Goal: Task Accomplishment & Management: Use online tool/utility

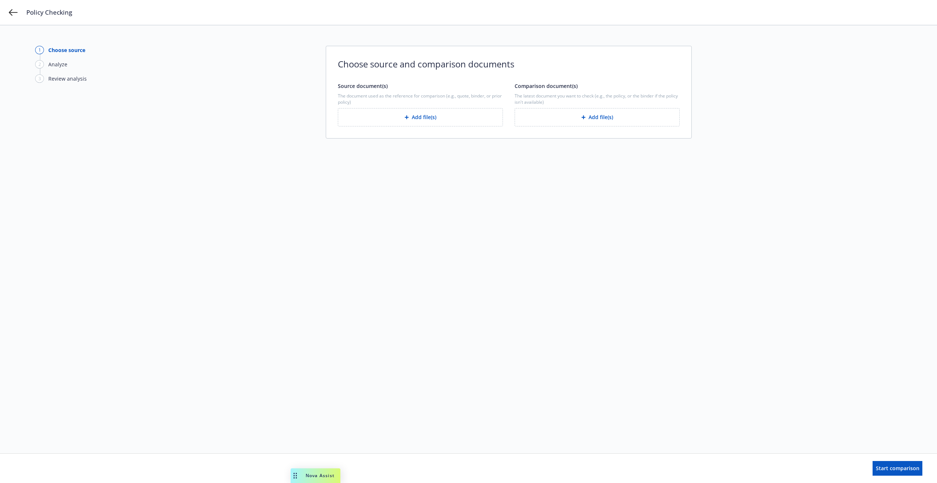
click at [826, 93] on div "1 Choose source 2 Analyze 3 Review analysis Choose source and comparison docume…" at bounding box center [468, 239] width 867 height 387
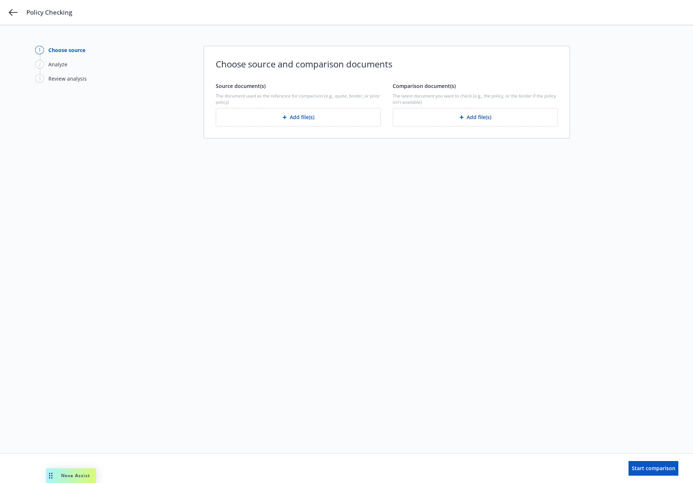
click at [622, 124] on div "1 Choose source 2 Analyze 3 Review analysis Choose source and comparison docume…" at bounding box center [346, 239] width 622 height 387
